Goal: Task Accomplishment & Management: Use online tool/utility

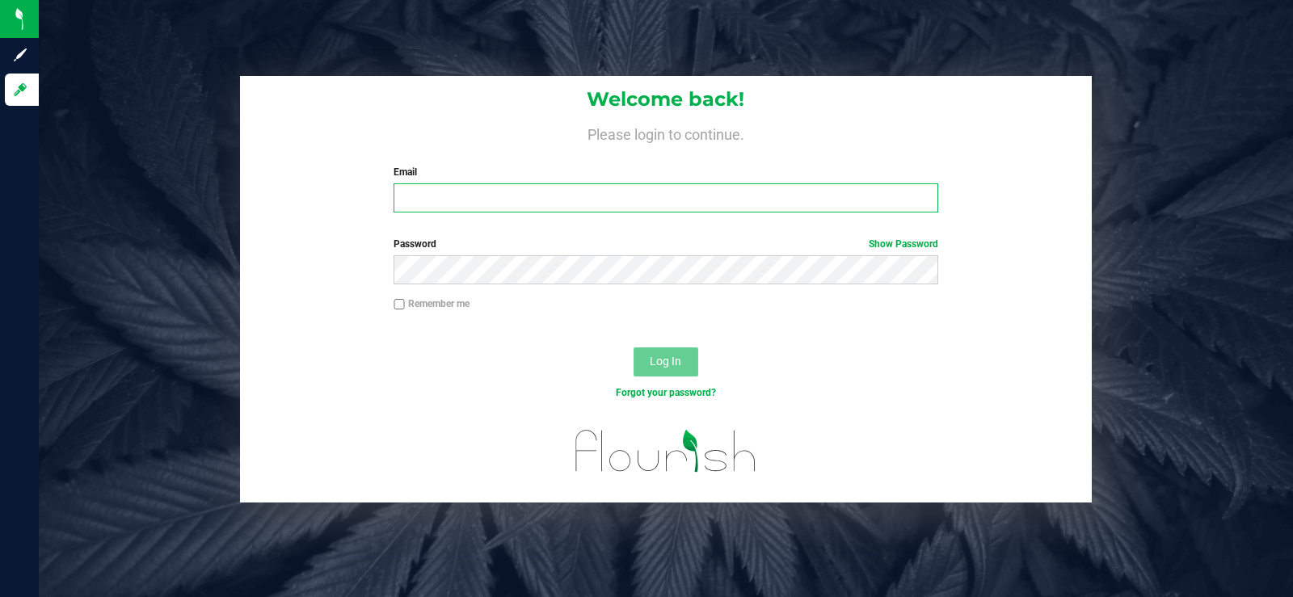
type input "[PERSON_NAME][EMAIL_ADDRESS][DOMAIN_NAME]"
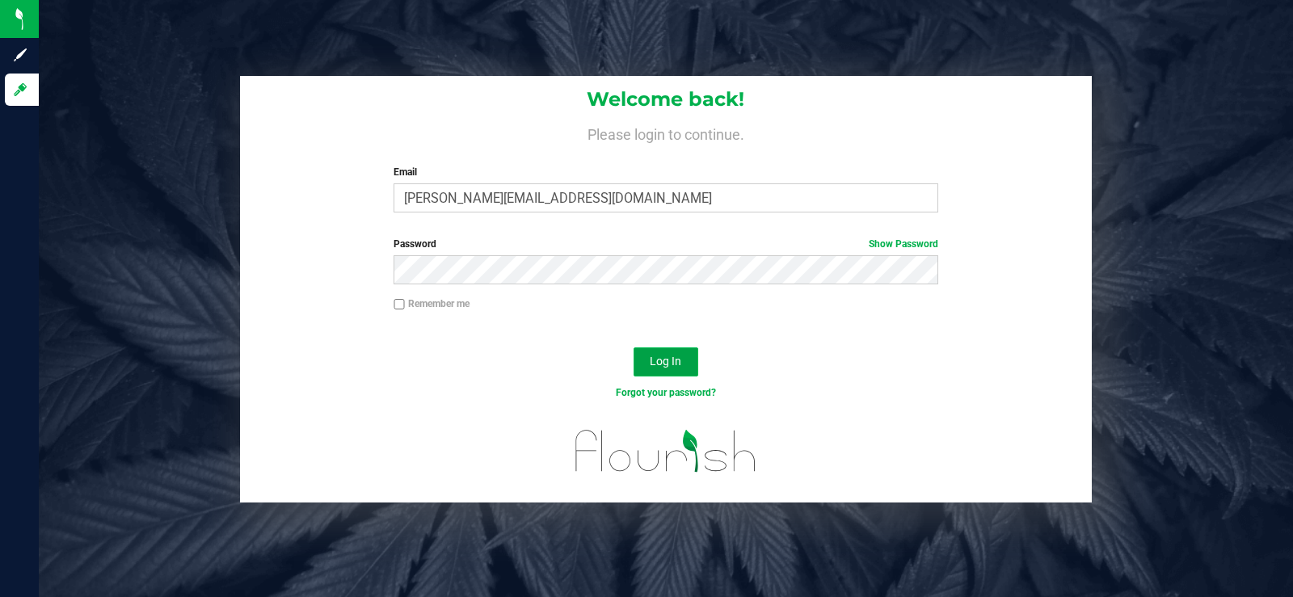
click at [659, 366] on span "Log In" at bounding box center [666, 361] width 32 height 13
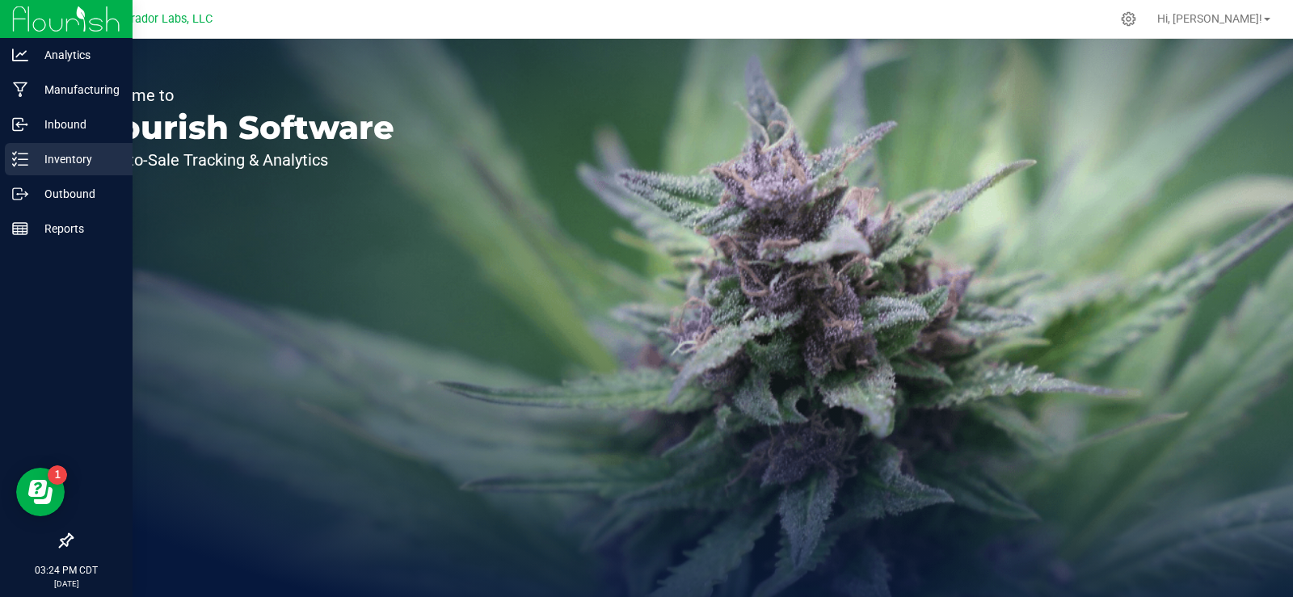
click at [53, 167] on p "Inventory" at bounding box center [76, 159] width 97 height 19
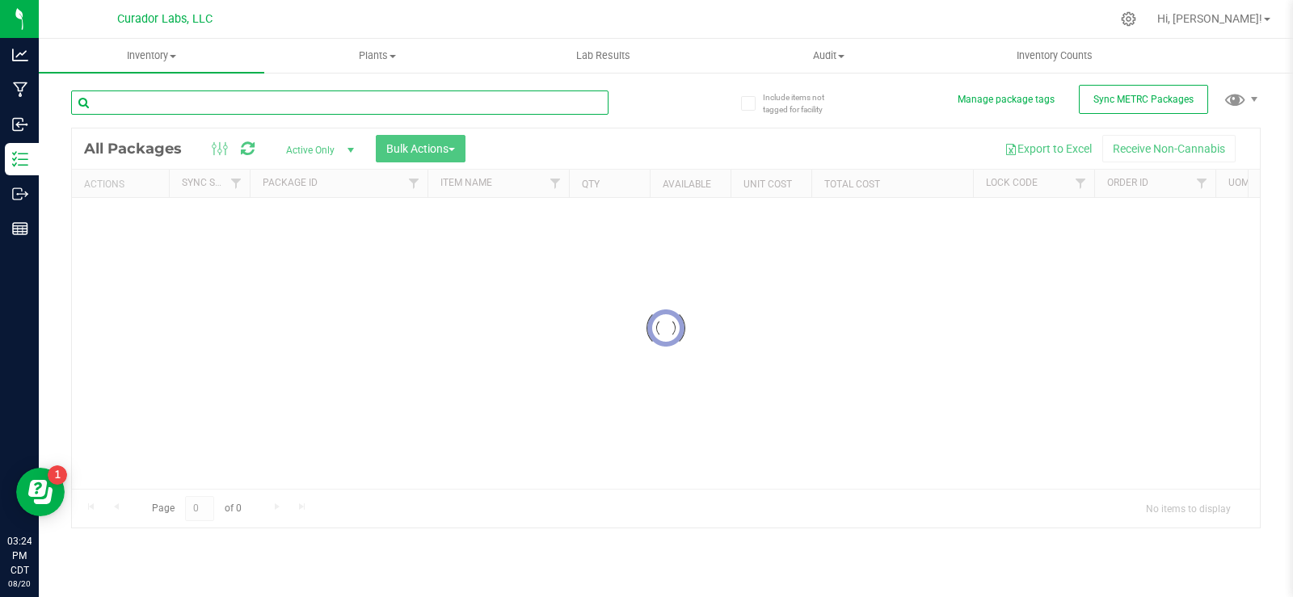
click at [357, 109] on input "text" at bounding box center [340, 103] width 538 height 24
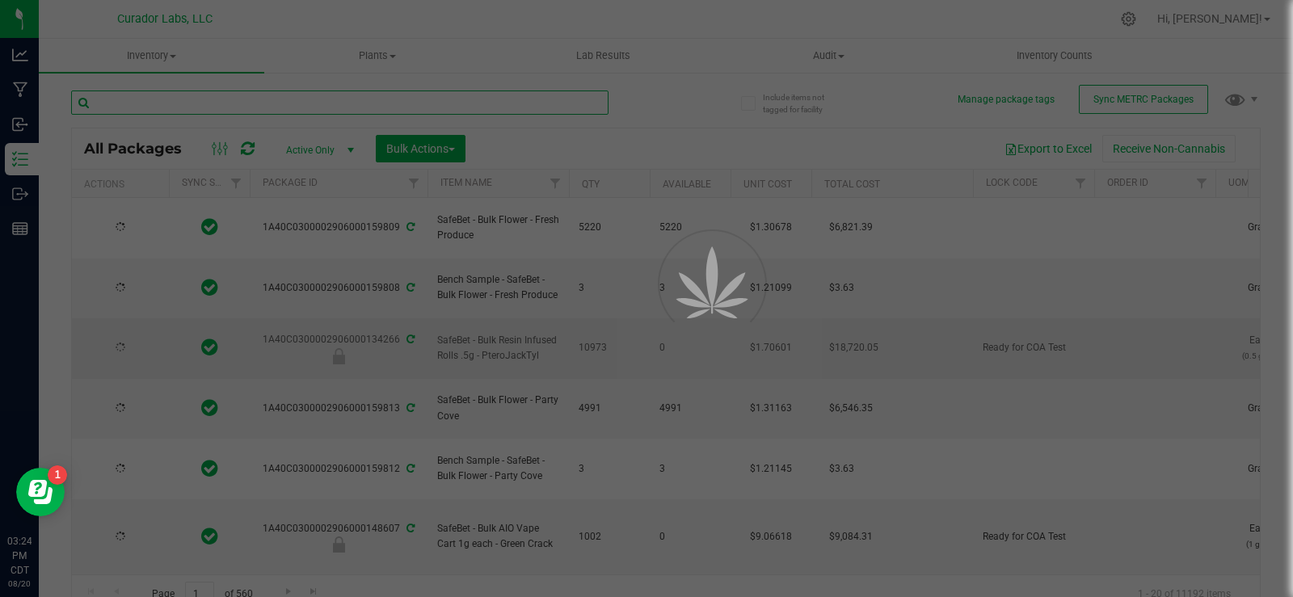
type input "M00002168422: SafeBet - Infused Rolls .5g 7pk - Final Packaging - Super Goof"
type input "[DATE]"
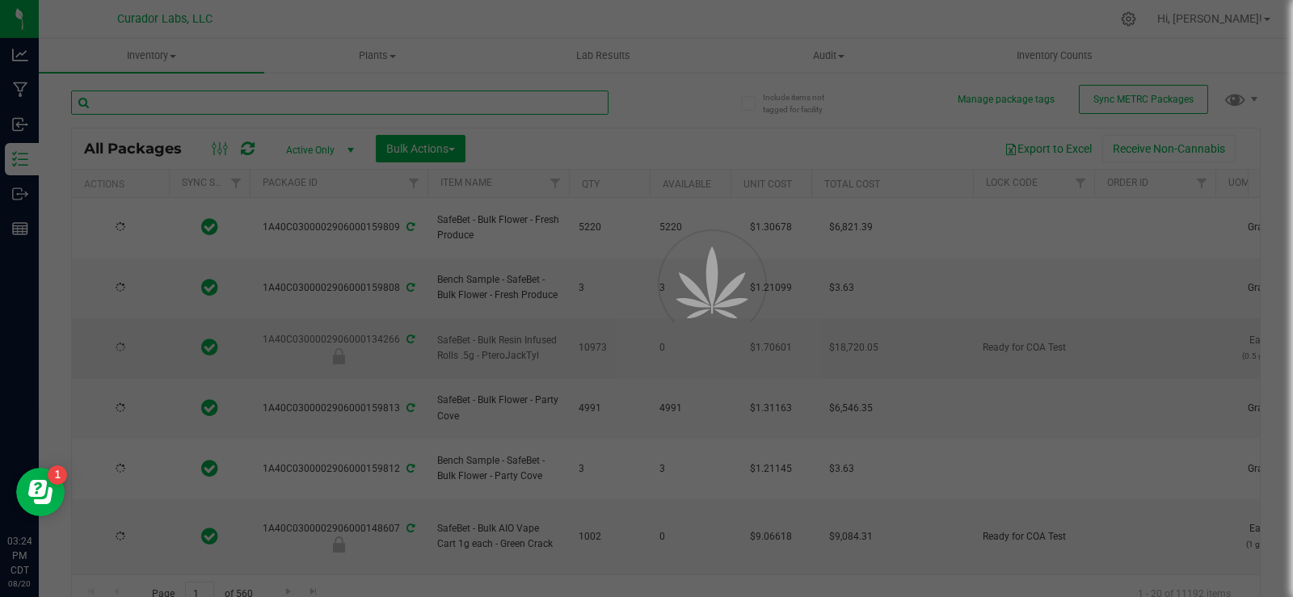
type input "[DATE]"
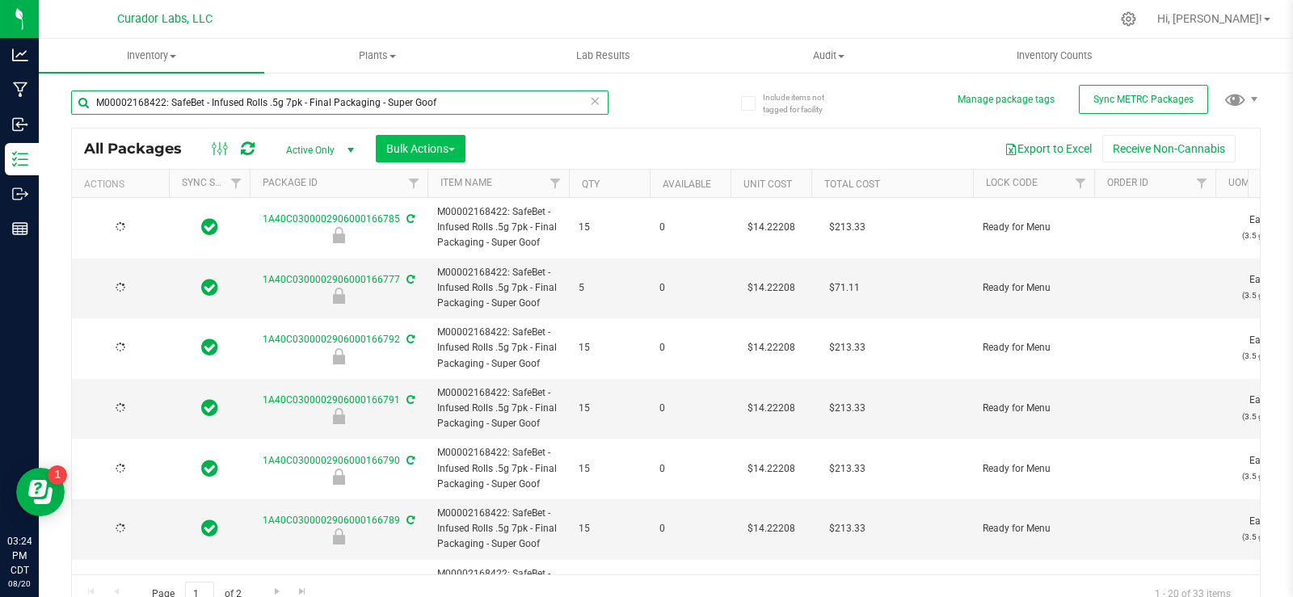
type input "[DATE]"
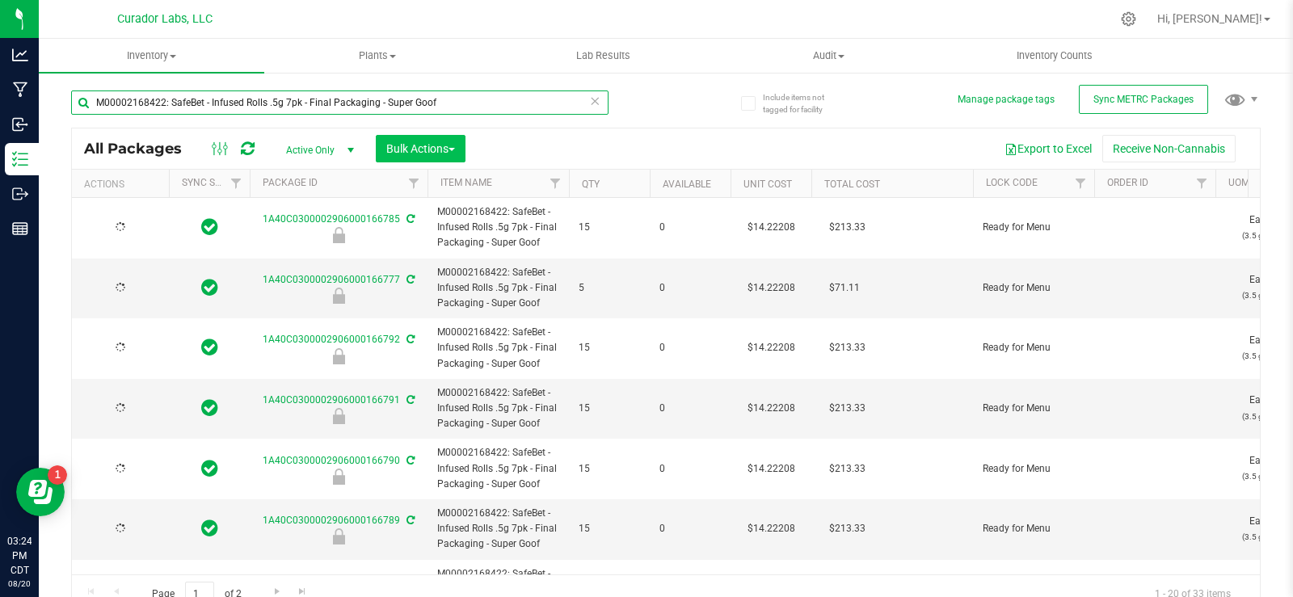
type input "[DATE]"
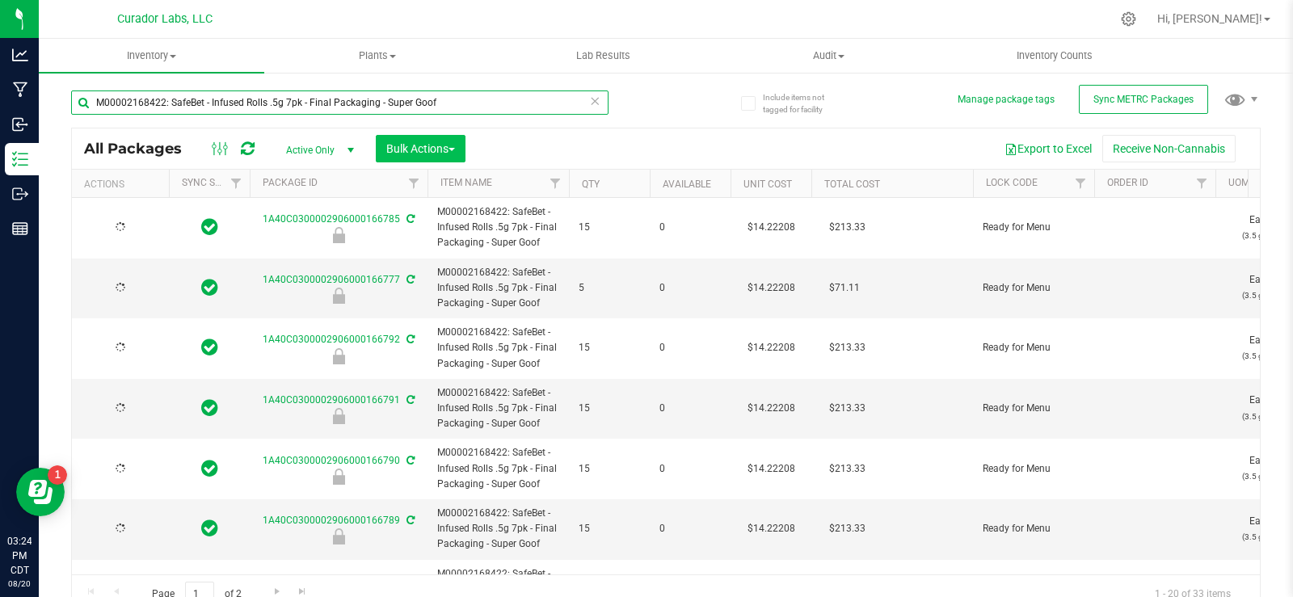
type input "[DATE]"
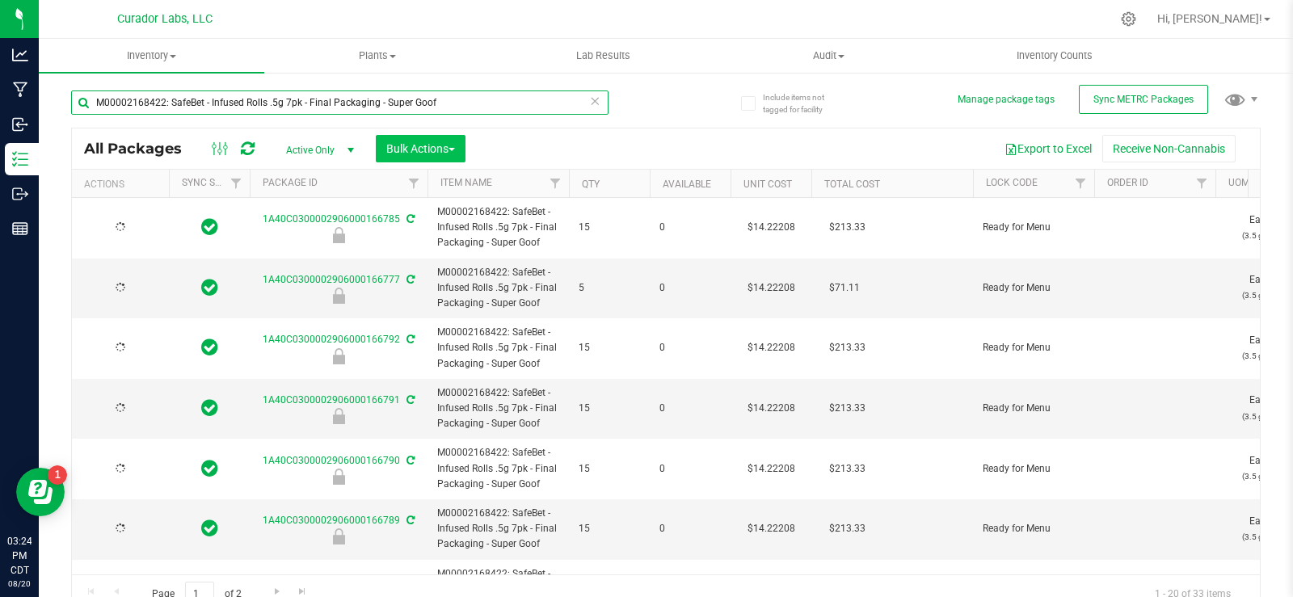
type input "[DATE]"
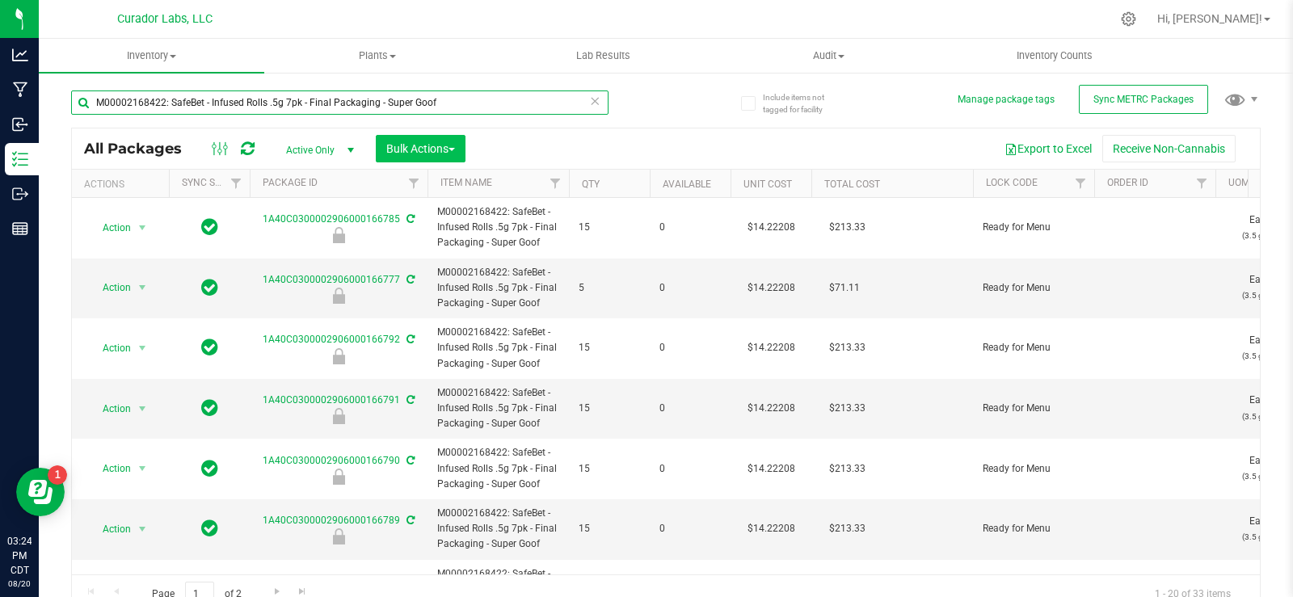
type input "M00002168422: SafeBet - Infused Rolls .5g 7pk - Final Packaging - Super Goof"
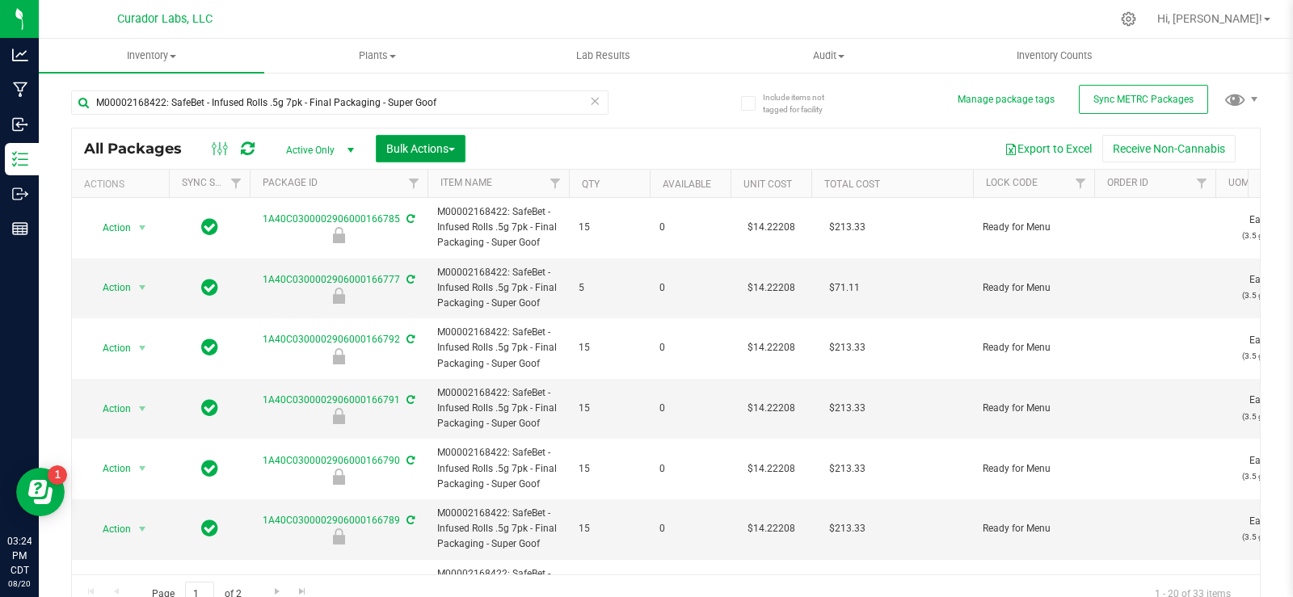
click at [396, 151] on span "Bulk Actions" at bounding box center [420, 148] width 69 height 13
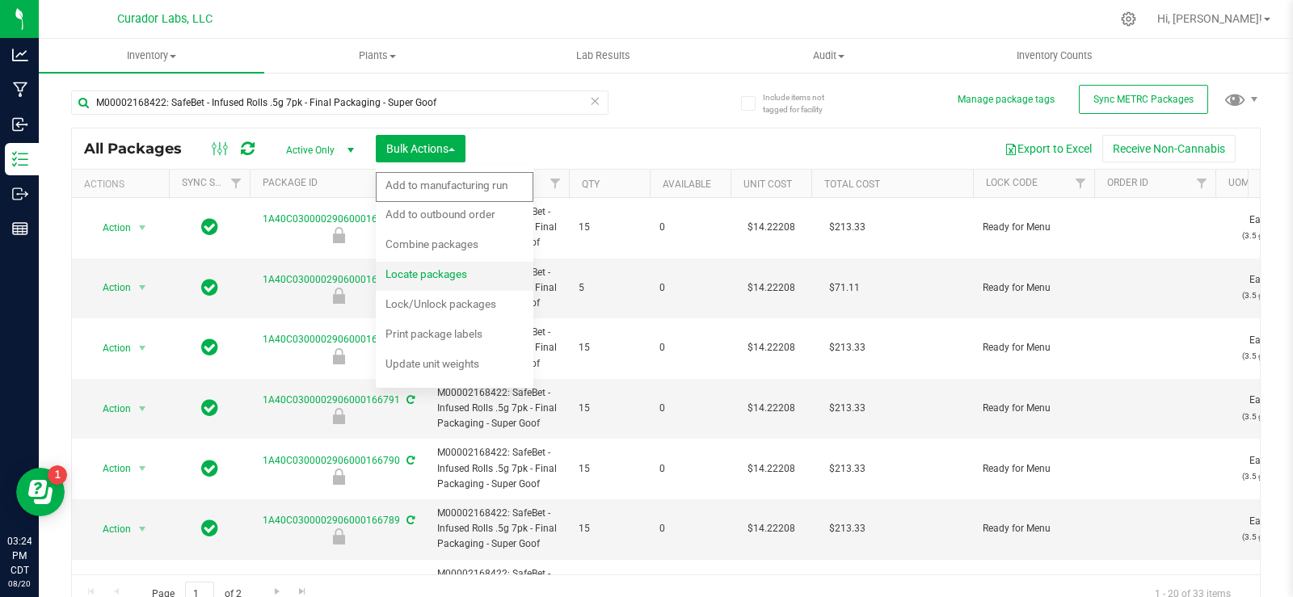
click at [428, 275] on span "Locate packages" at bounding box center [427, 274] width 82 height 13
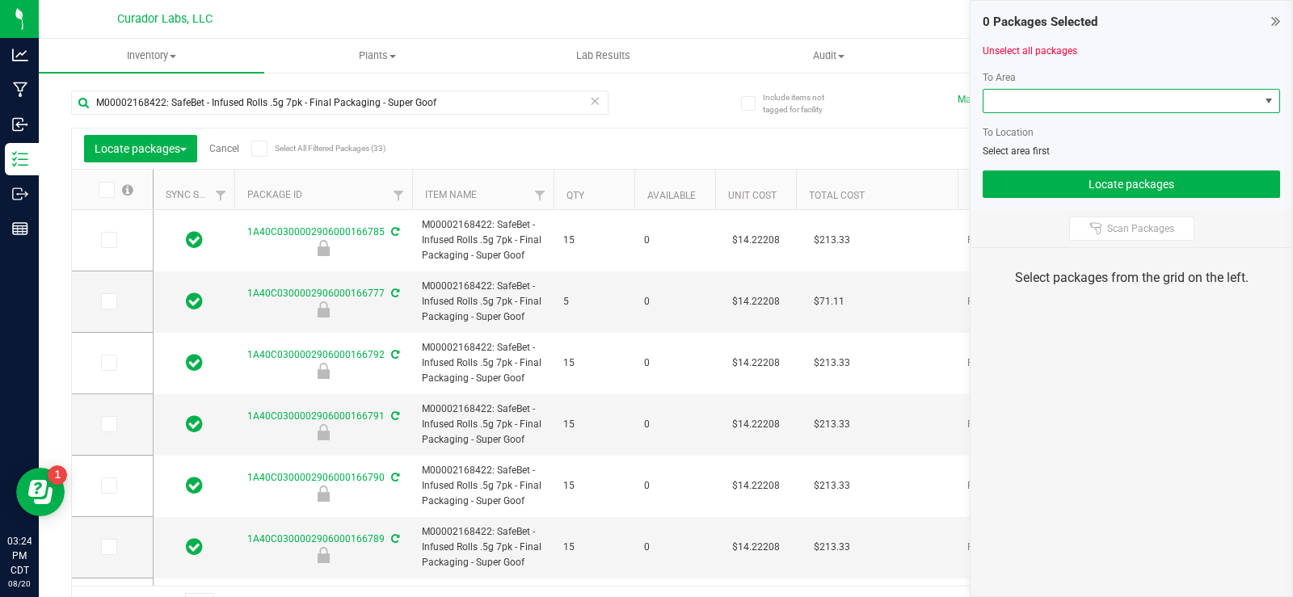
click at [1124, 97] on span at bounding box center [1122, 101] width 276 height 23
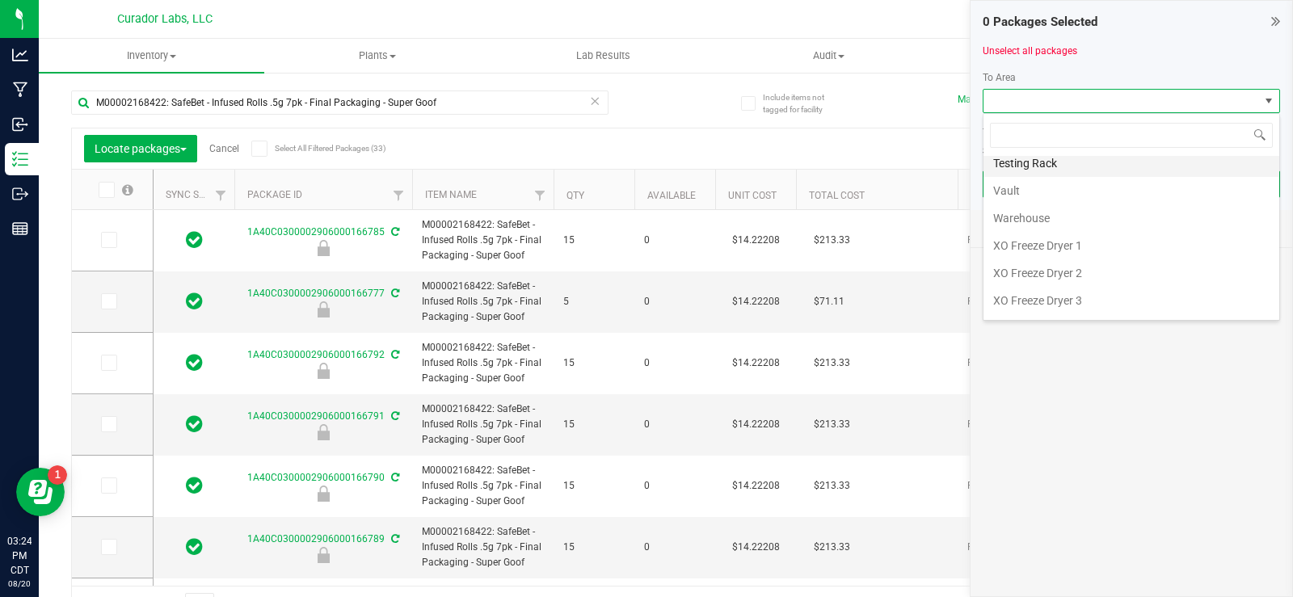
scroll to position [1698, 0]
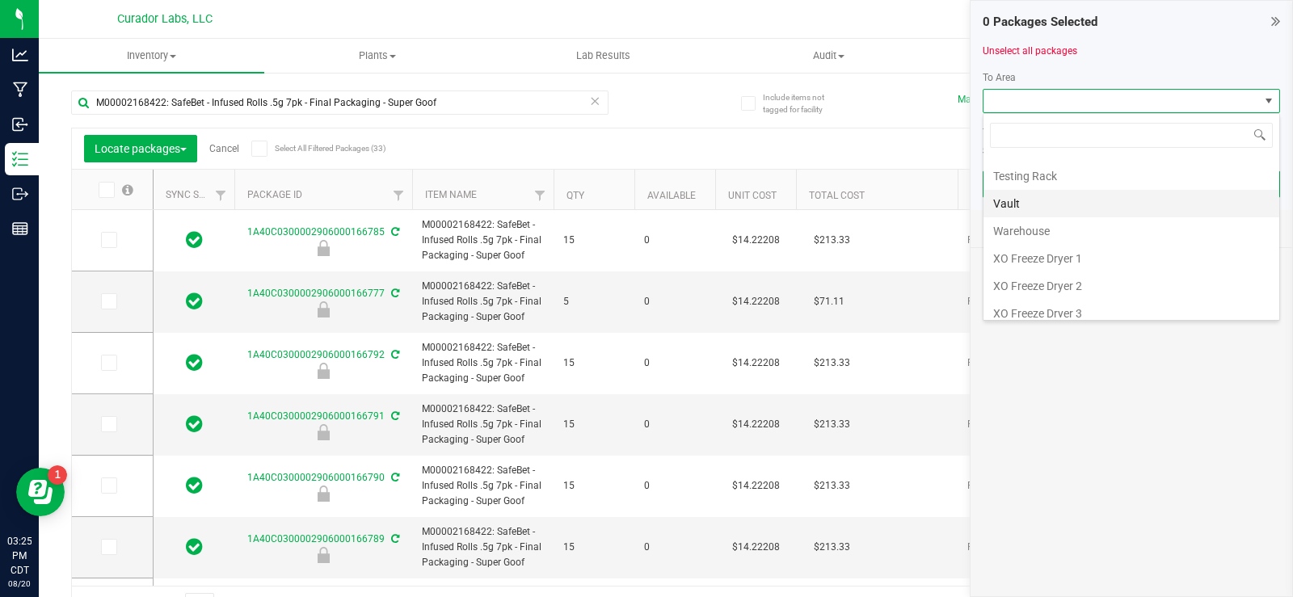
click at [1050, 206] on li "Vault" at bounding box center [1132, 203] width 296 height 27
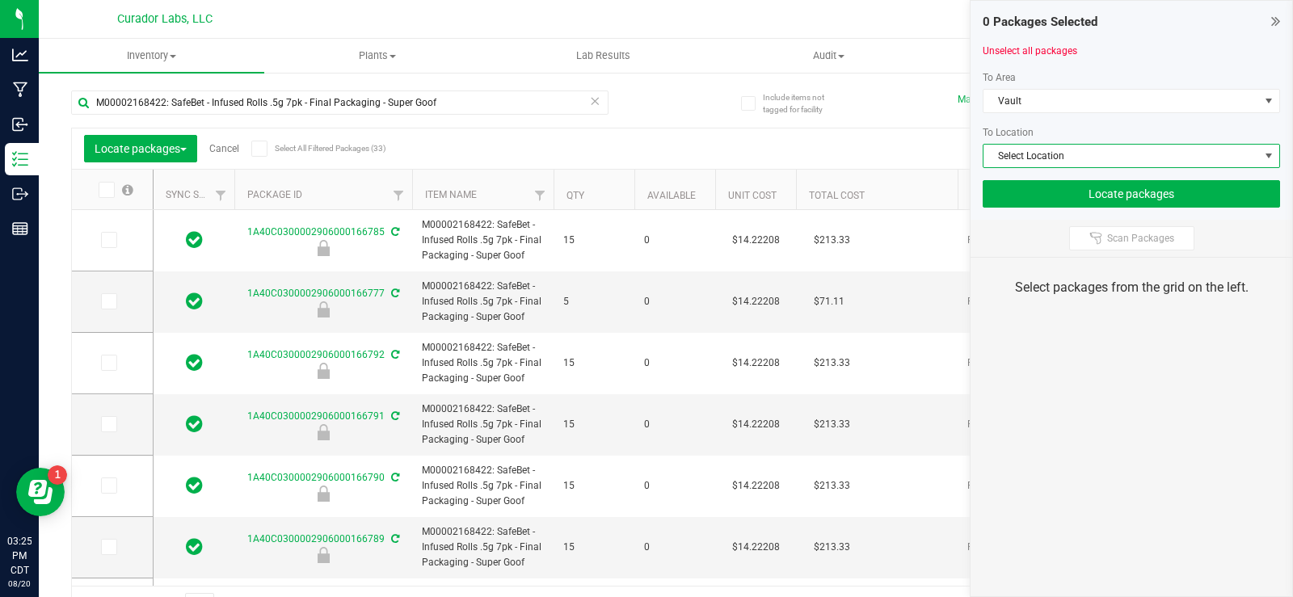
click at [1048, 152] on span "Select Location" at bounding box center [1122, 156] width 276 height 23
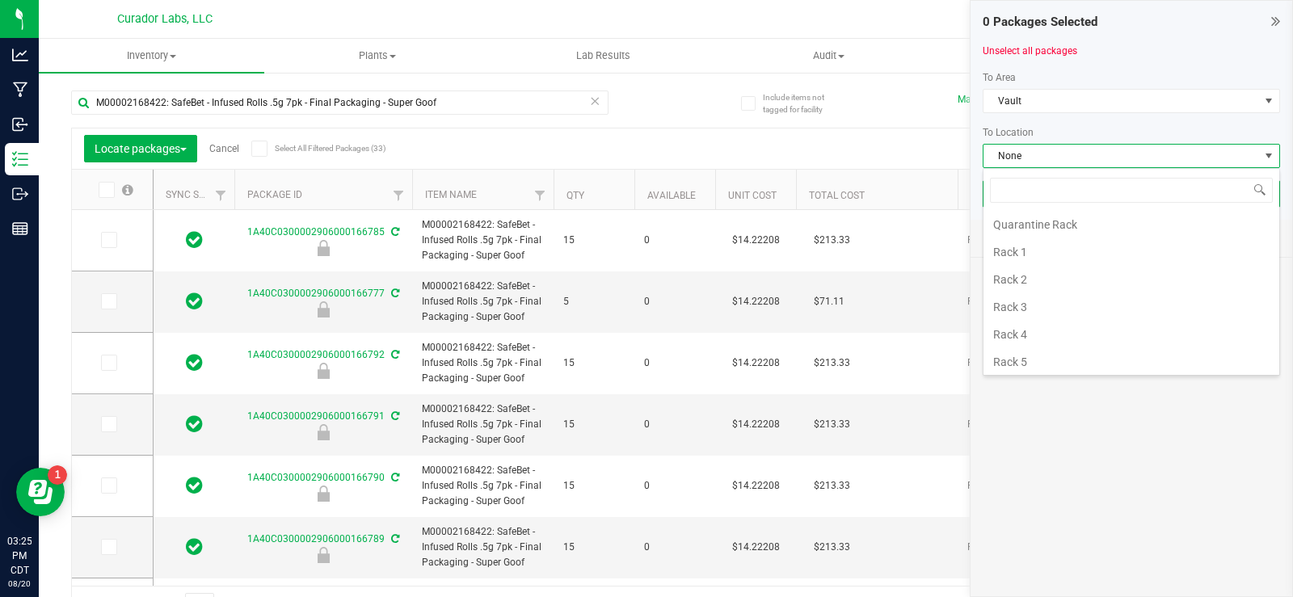
scroll to position [404, 0]
click at [1039, 365] on li "Rack 4" at bounding box center [1132, 369] width 296 height 27
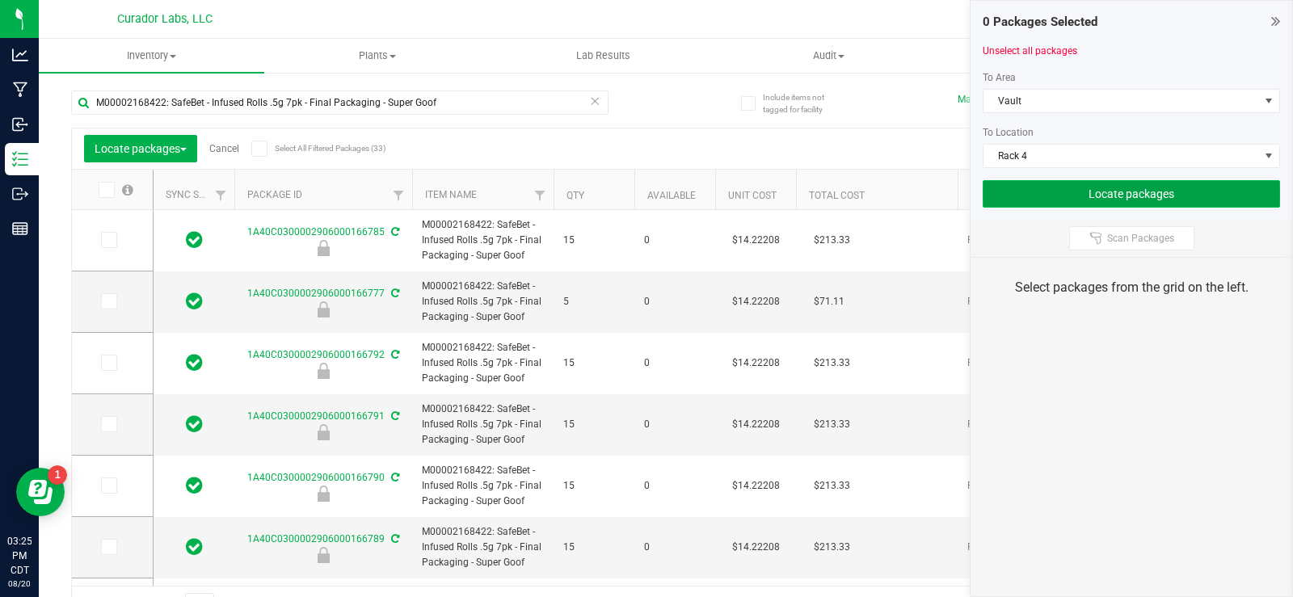
click at [1097, 187] on button "Locate packages" at bounding box center [1131, 193] width 297 height 27
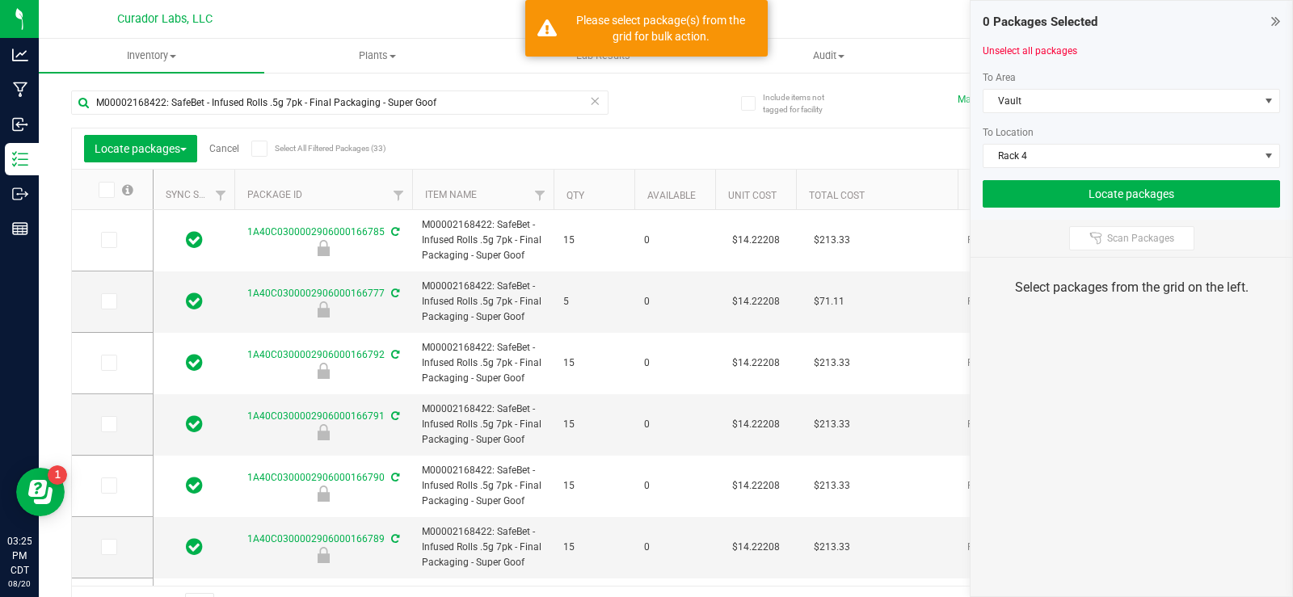
click at [253, 148] on span at bounding box center [259, 149] width 16 height 16
click at [0, 0] on input "Select All Filtered Packages (33)" at bounding box center [0, 0] width 0 height 0
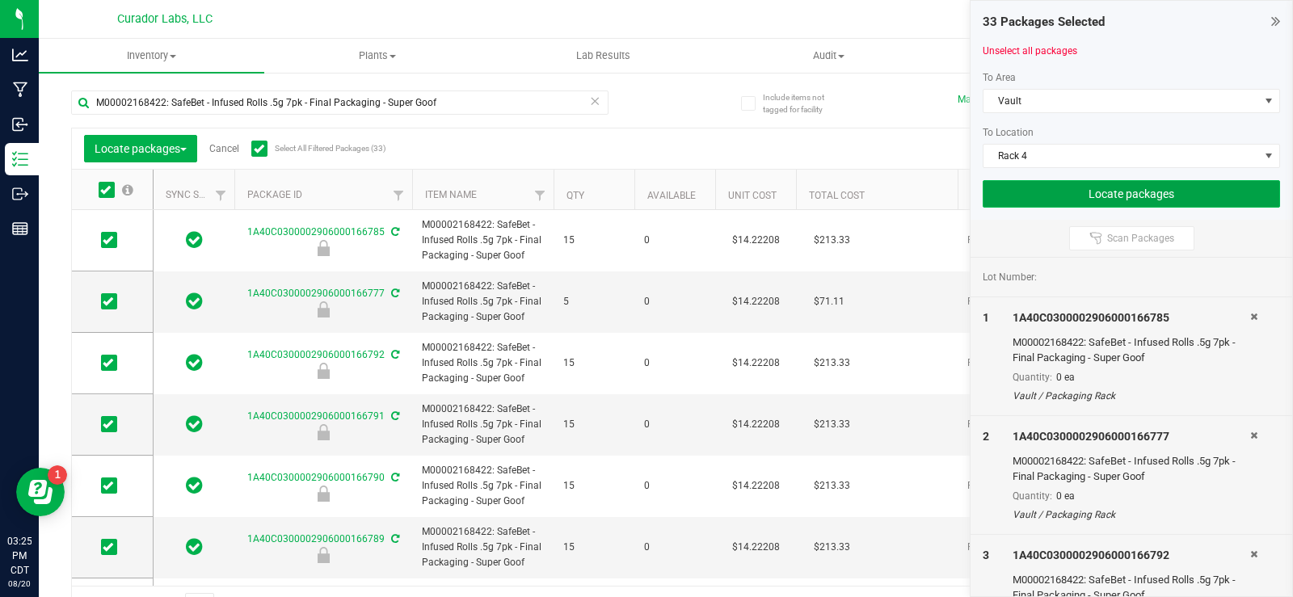
click at [1055, 193] on button "Locate packages" at bounding box center [1131, 193] width 297 height 27
